Goal: Task Accomplishment & Management: Use online tool/utility

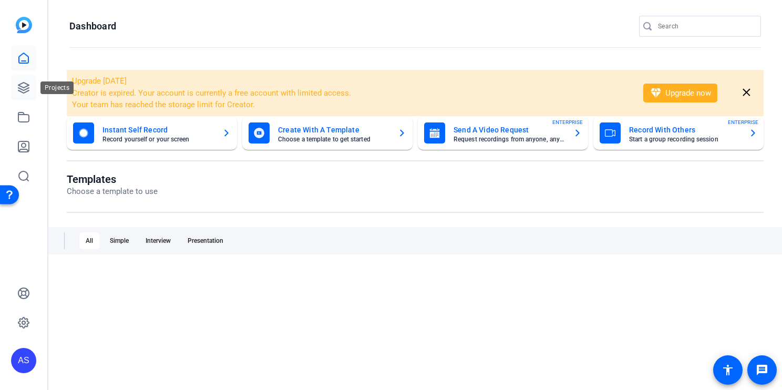
click at [31, 85] on link at bounding box center [23, 87] width 25 height 25
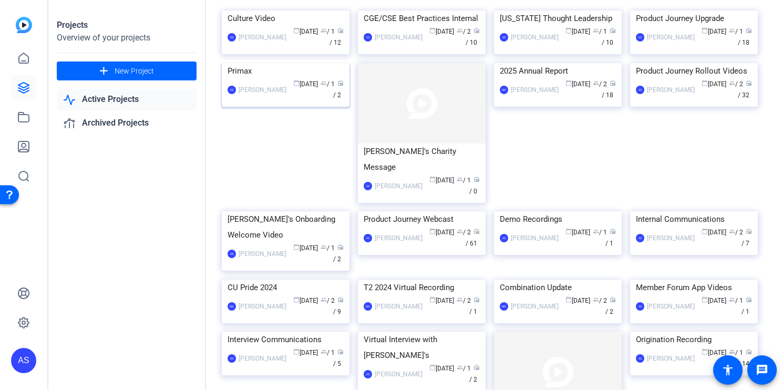
scroll to position [60, 0]
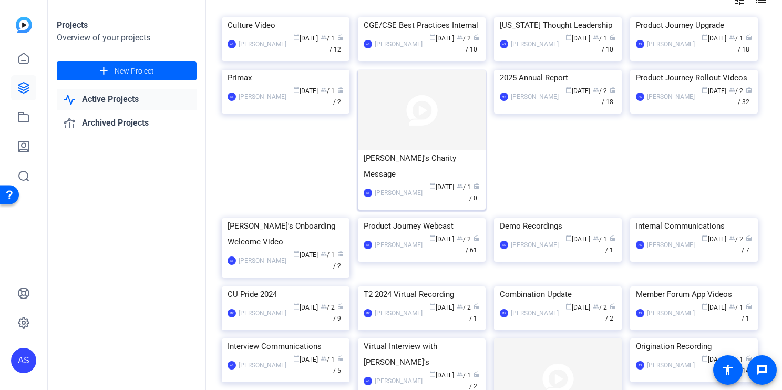
click at [447, 150] on img at bounding box center [422, 110] width 128 height 80
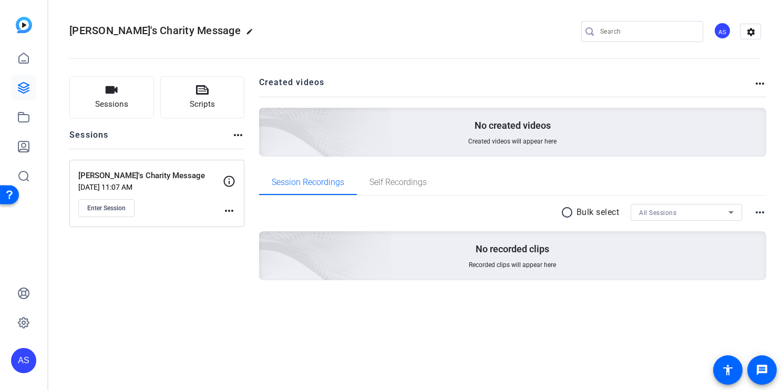
click at [139, 178] on p "[PERSON_NAME]'s Charity Message" at bounding box center [150, 176] width 145 height 12
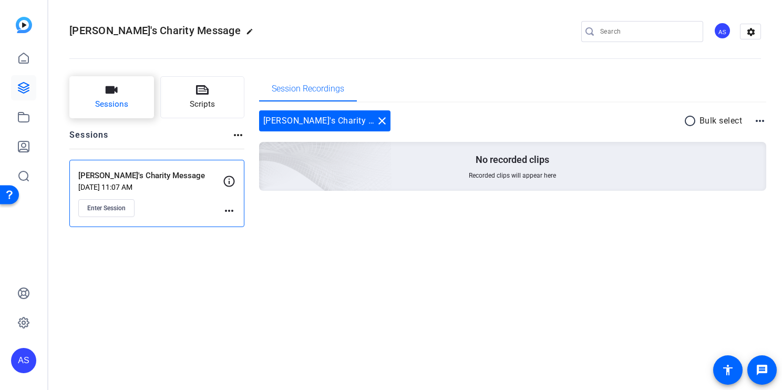
click at [122, 92] on button "Sessions" at bounding box center [111, 97] width 85 height 42
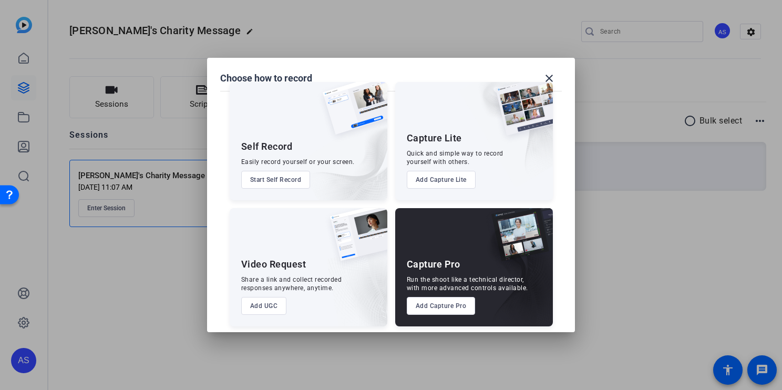
scroll to position [22, 0]
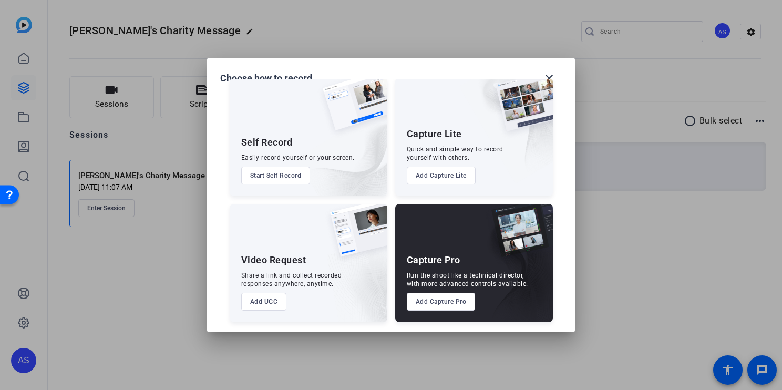
click at [451, 301] on button "Add Capture Pro" at bounding box center [441, 302] width 69 height 18
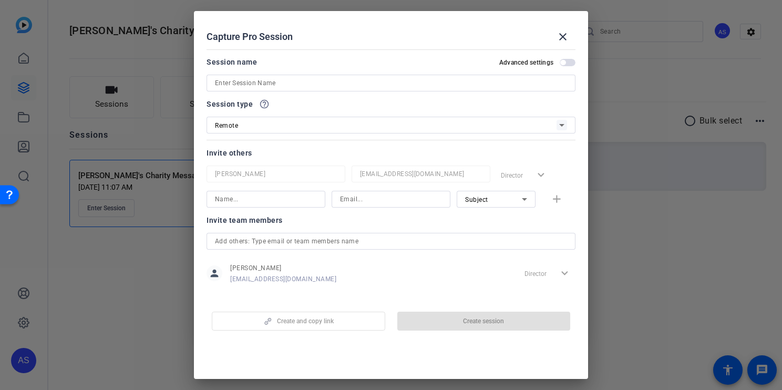
click at [453, 124] on div "Remote" at bounding box center [386, 125] width 342 height 13
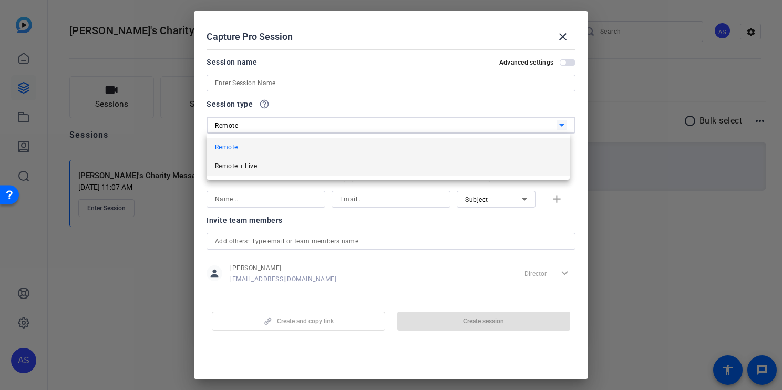
click at [428, 162] on mat-option "Remote + Live" at bounding box center [388, 166] width 363 height 19
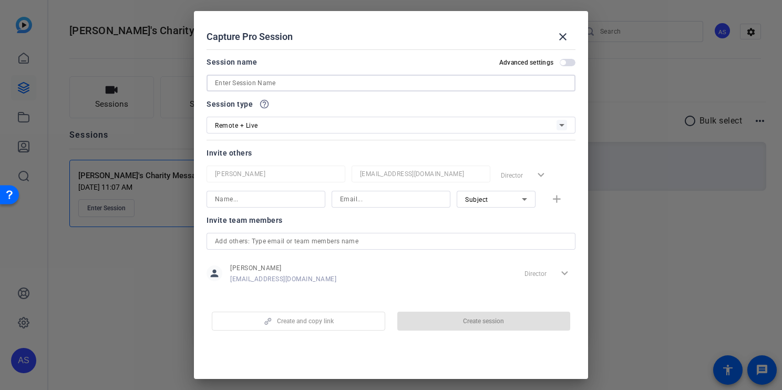
click at [302, 81] on input at bounding box center [391, 83] width 352 height 13
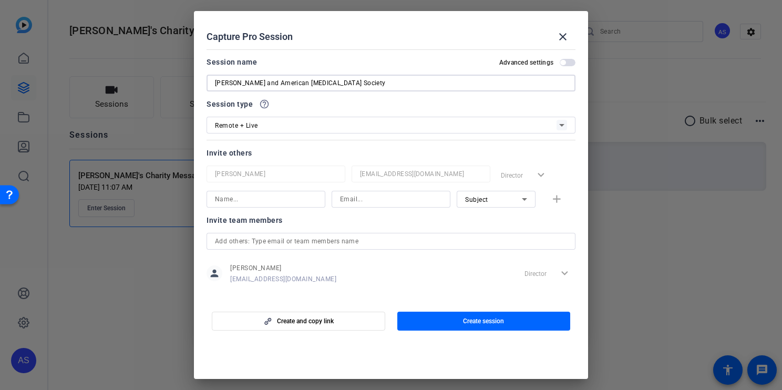
type input "[PERSON_NAME] and American [MEDICAL_DATA] Society"
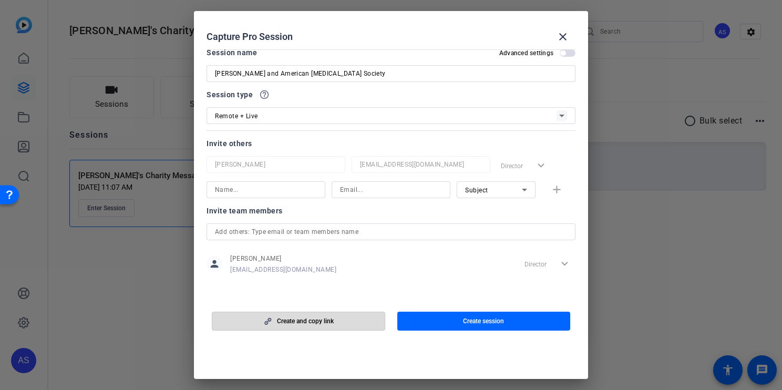
click at [343, 318] on span "button" at bounding box center [298, 321] width 172 height 25
